Goal: Find specific page/section: Find specific page/section

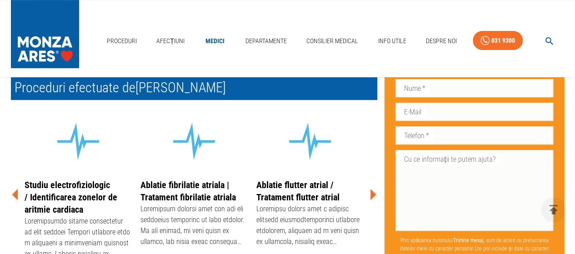
click at [371, 195] on icon at bounding box center [374, 194] width 6 height 11
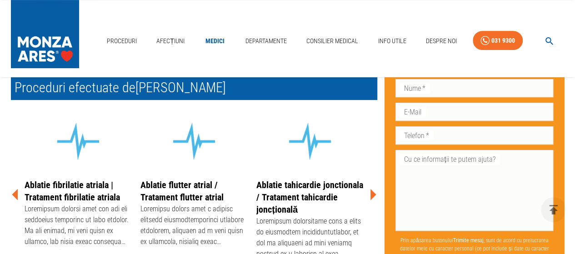
click at [371, 195] on icon at bounding box center [374, 194] width 6 height 11
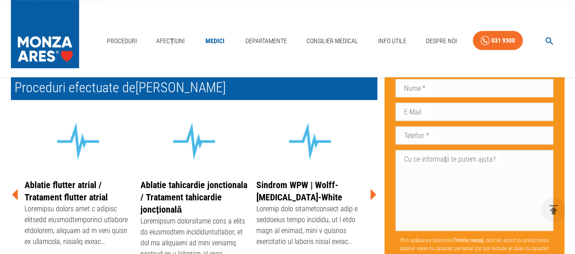
click at [371, 195] on icon at bounding box center [374, 194] width 6 height 11
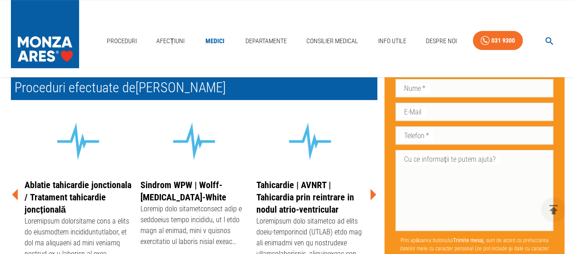
click at [371, 195] on icon at bounding box center [374, 194] width 6 height 11
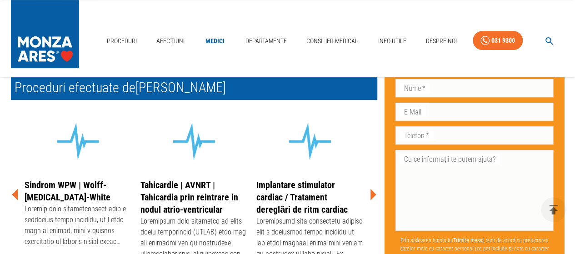
click at [371, 192] on icon at bounding box center [374, 194] width 6 height 11
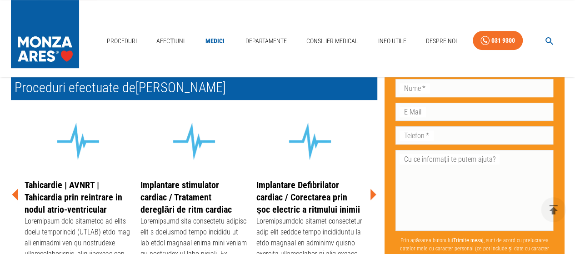
click at [372, 192] on icon at bounding box center [374, 194] width 6 height 11
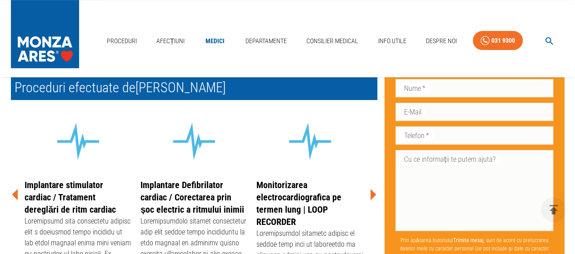
click at [372, 193] on icon at bounding box center [374, 194] width 6 height 11
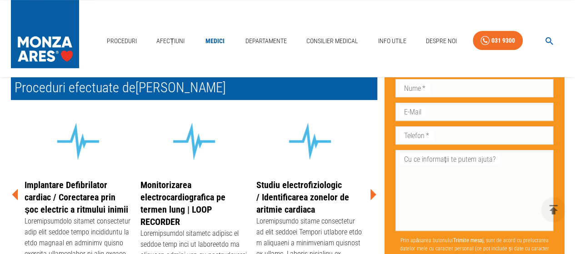
click at [373, 193] on icon at bounding box center [374, 194] width 6 height 11
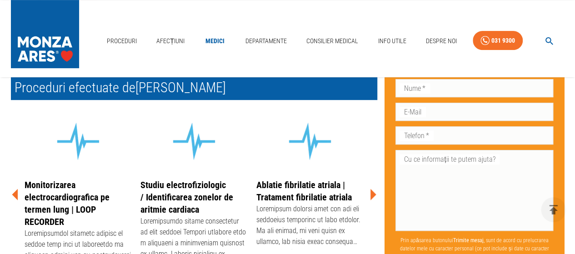
click at [373, 193] on icon at bounding box center [374, 194] width 6 height 11
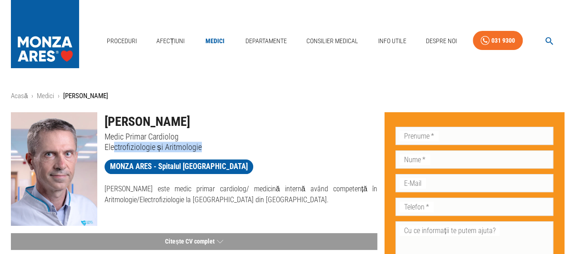
click at [147, 145] on p "Electrofiziologie și Aritmologie" at bounding box center [241, 147] width 273 height 10
